Goal: Transaction & Acquisition: Purchase product/service

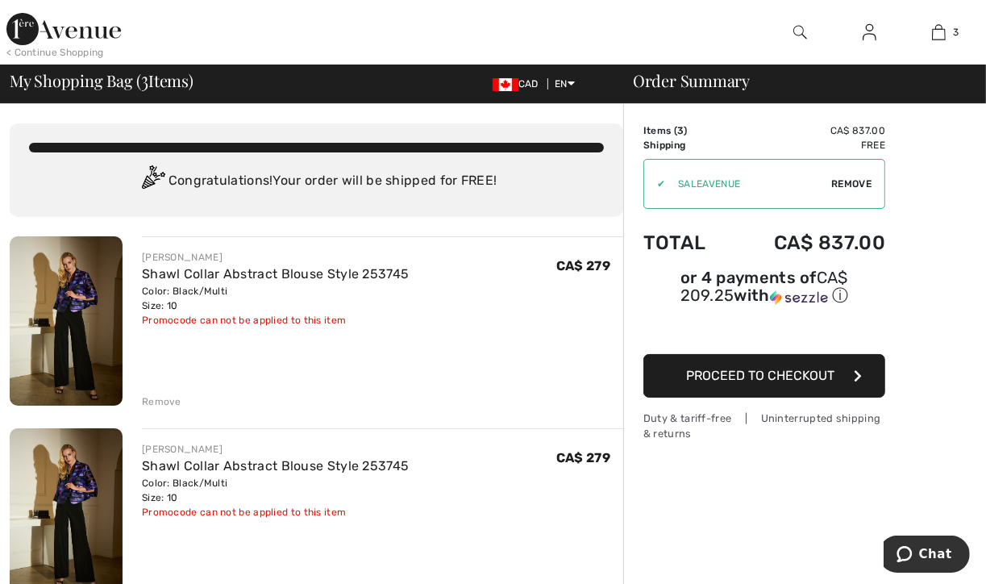
click at [671, 128] on td "Items ( 3 )" at bounding box center [686, 130] width 87 height 15
click at [161, 402] on div "Remove" at bounding box center [161, 401] width 39 height 15
click at [150, 397] on div "Remove" at bounding box center [161, 401] width 39 height 15
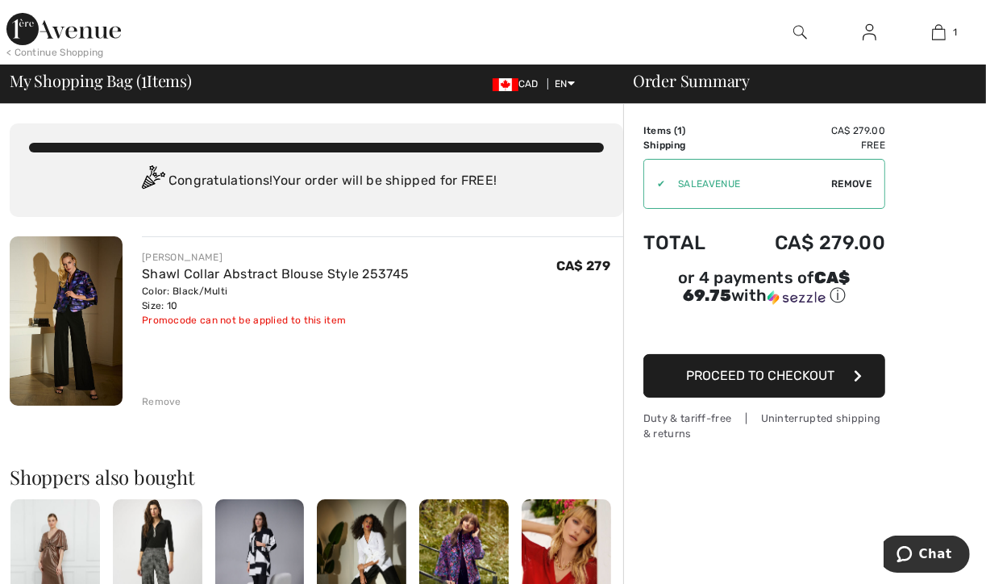
click at [87, 304] on img at bounding box center [66, 320] width 113 height 169
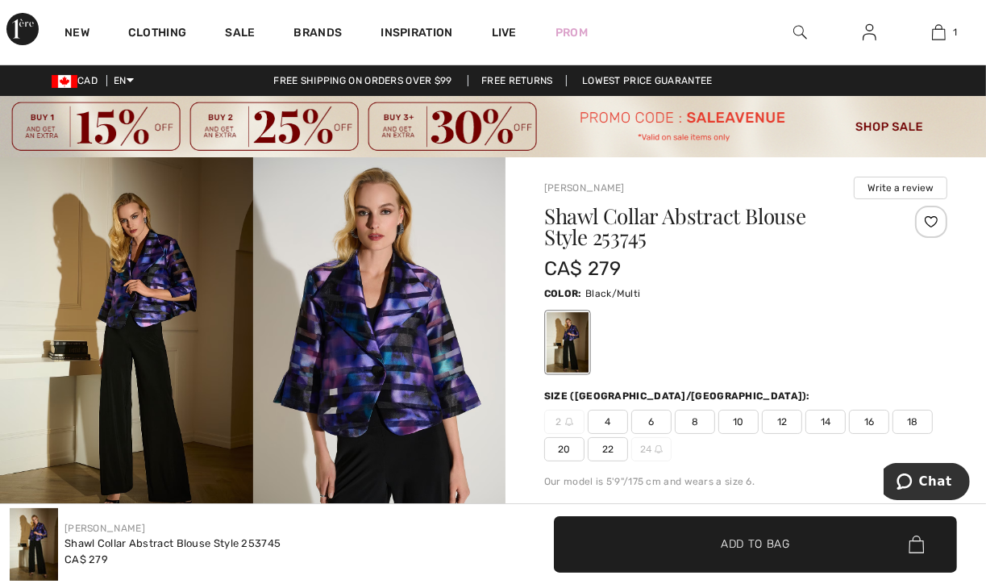
click at [880, 127] on img at bounding box center [493, 126] width 986 height 61
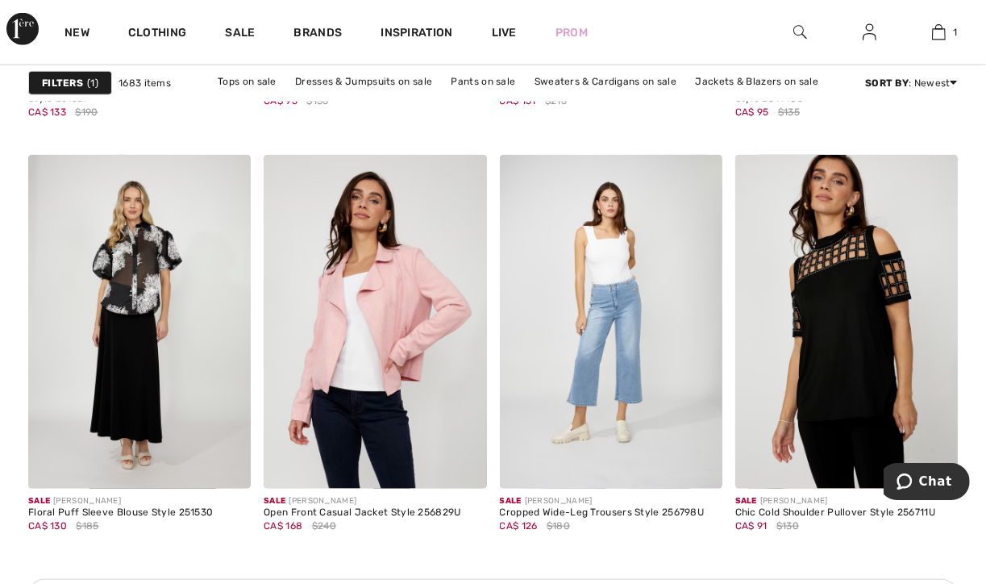
scroll to position [1693, 0]
